Goal: Check status: Check status

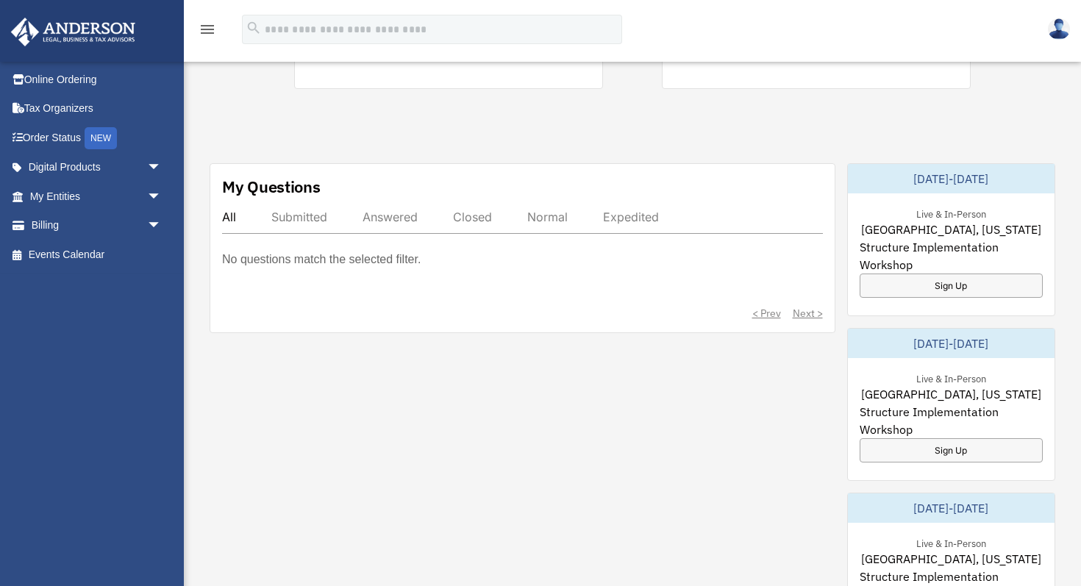
scroll to position [458, 0]
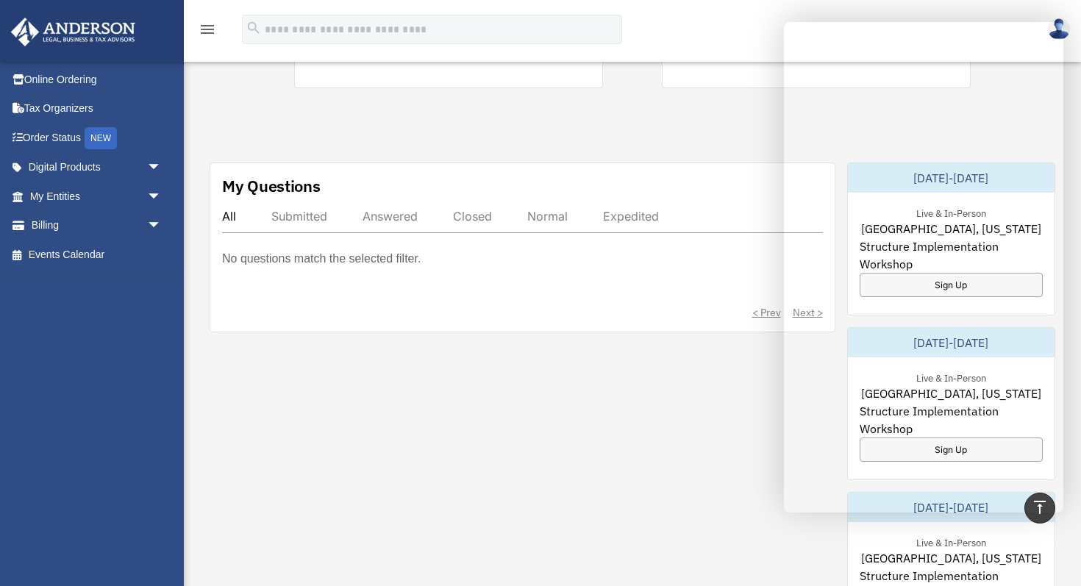
click at [736, 118] on div "Exciting News: Introducing Order Status Tracking! Based on your feedback, we're…" at bounding box center [633, 317] width 920 height 1426
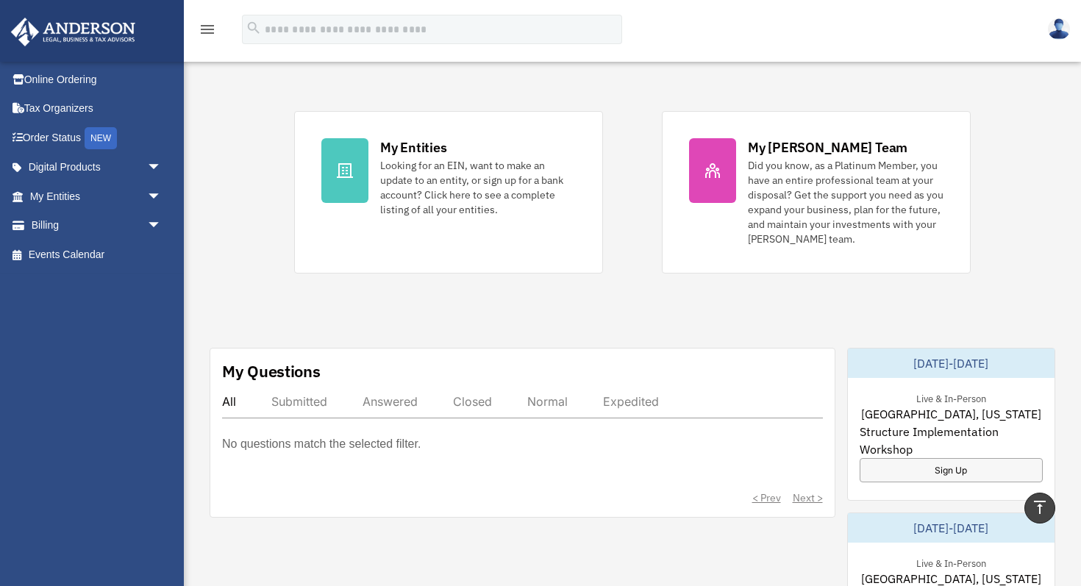
scroll to position [0, 0]
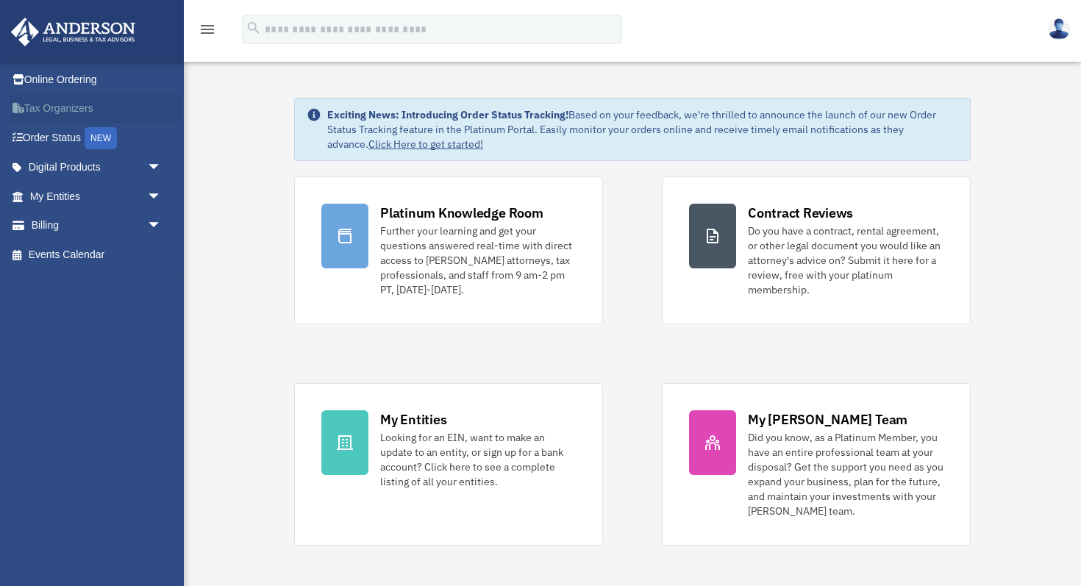
click at [90, 109] on link "Tax Organizers" at bounding box center [97, 108] width 174 height 29
click at [99, 141] on div "NEW" at bounding box center [101, 138] width 32 height 22
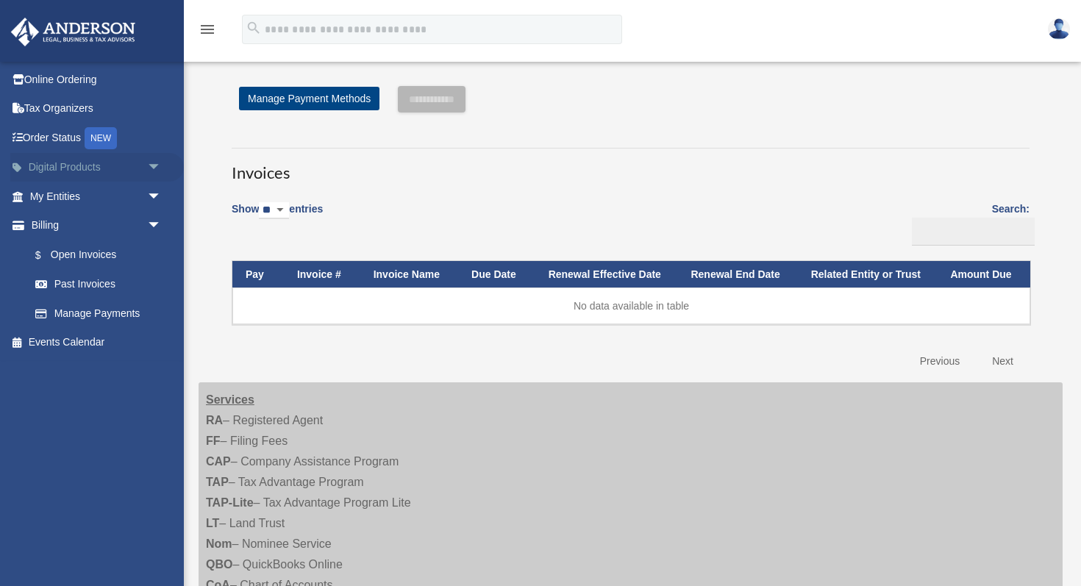
click at [155, 166] on span "arrow_drop_down" at bounding box center [161, 168] width 29 height 30
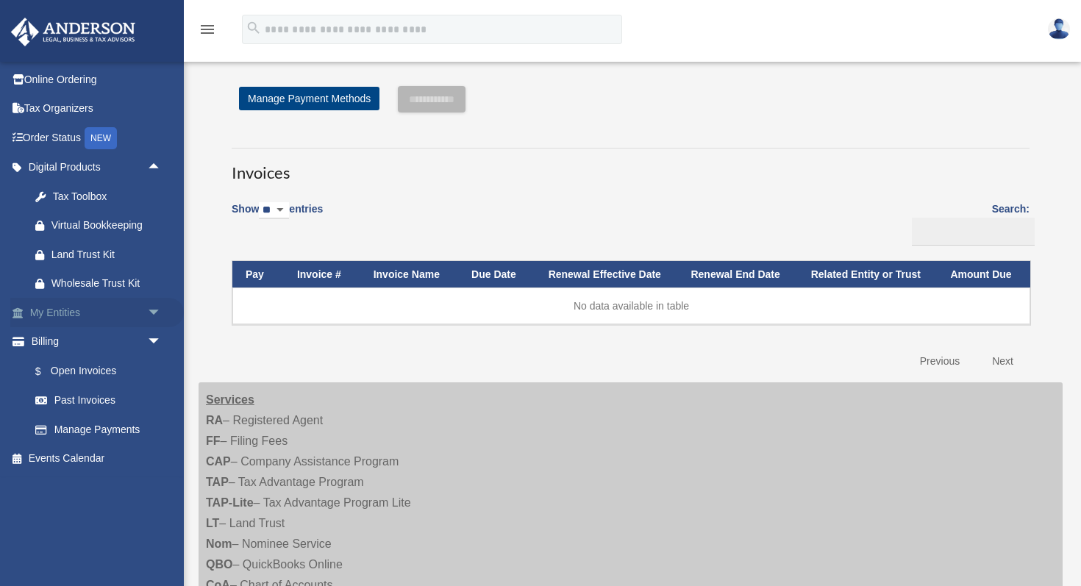
click at [157, 314] on span "arrow_drop_down" at bounding box center [161, 313] width 29 height 30
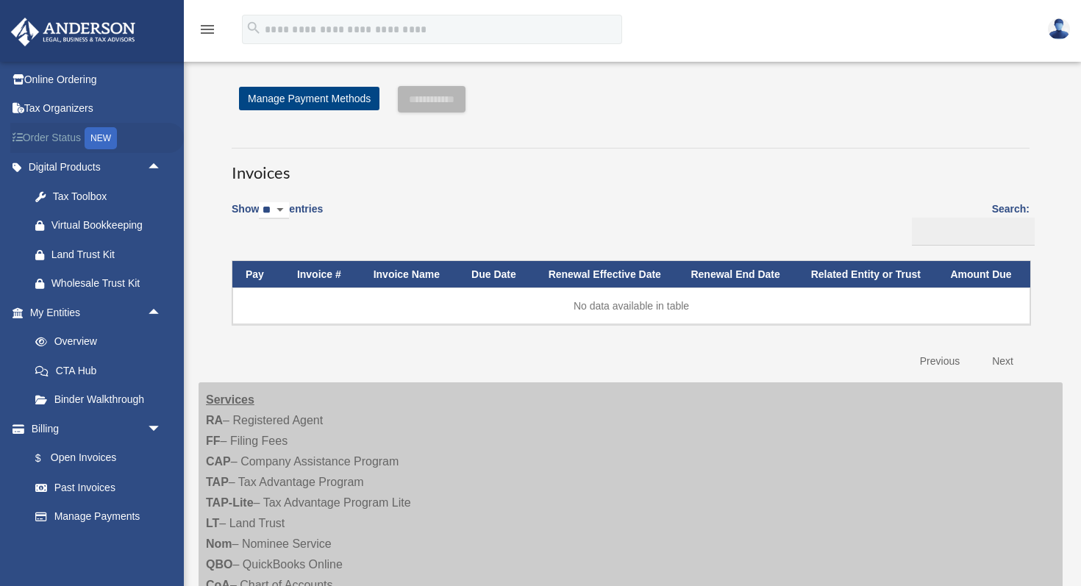
click at [70, 143] on link "Order Status NEW" at bounding box center [97, 138] width 174 height 30
